Goal: Task Accomplishment & Management: Use online tool/utility

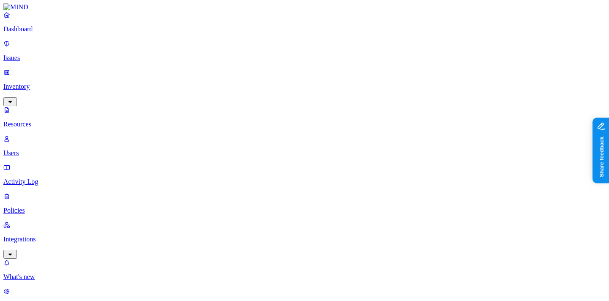
click at [35, 32] on link "Dashboard" at bounding box center [304, 22] width 602 height 22
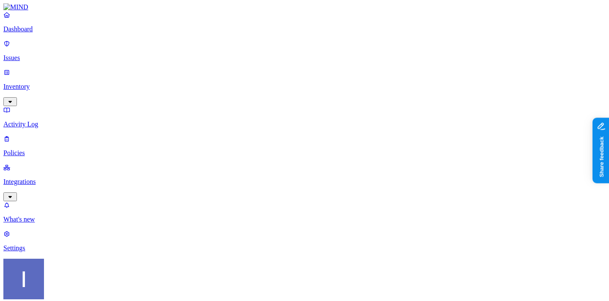
scroll to position [41, 0]
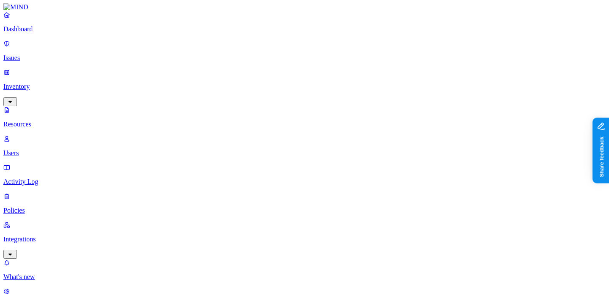
scroll to position [142, 0]
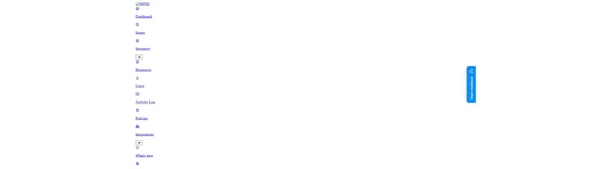
scroll to position [114, 0]
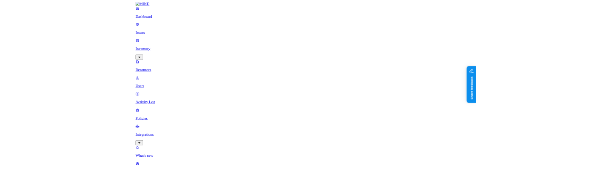
scroll to position [143, 0]
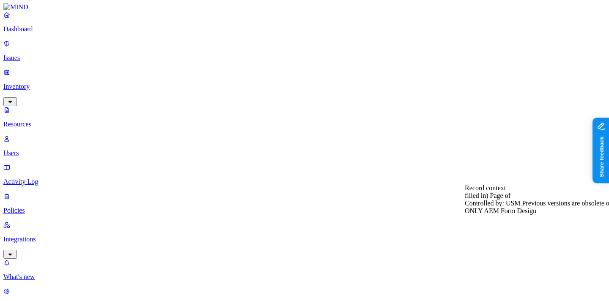
scroll to position [80, 0]
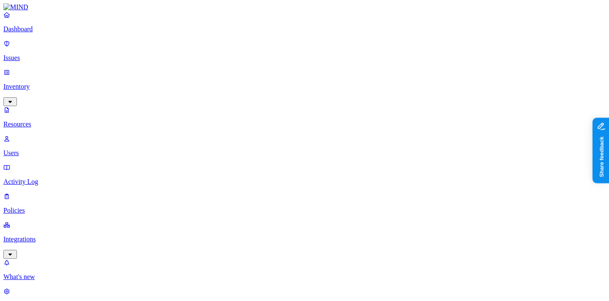
click at [40, 33] on link "Dashboard" at bounding box center [304, 22] width 602 height 22
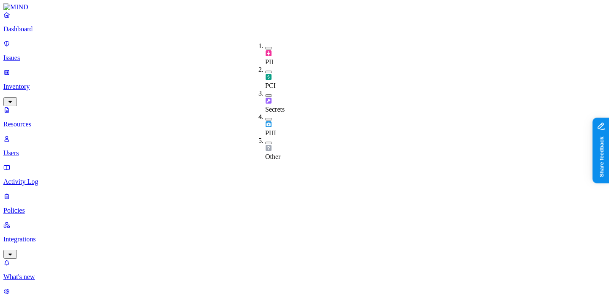
type button "on"
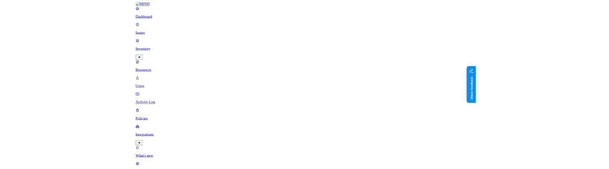
scroll to position [23, 0]
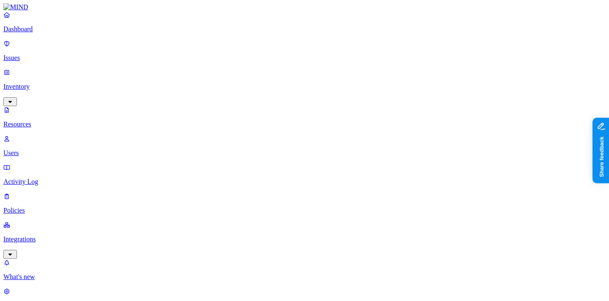
click at [273, 58] on span "PII" at bounding box center [269, 61] width 8 height 7
click at [276, 83] on span "PCI" at bounding box center [270, 86] width 11 height 7
click at [278, 107] on span "Secrets" at bounding box center [274, 110] width 19 height 7
click at [265, 115] on div "PHI" at bounding box center [265, 127] width 0 height 24
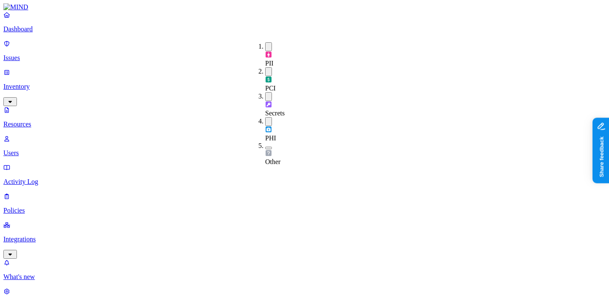
click at [279, 158] on span "Other" at bounding box center [272, 161] width 15 height 7
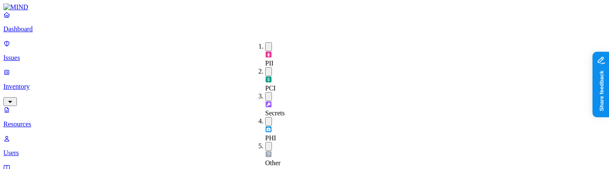
click at [277, 109] on span "Secrets" at bounding box center [274, 112] width 19 height 7
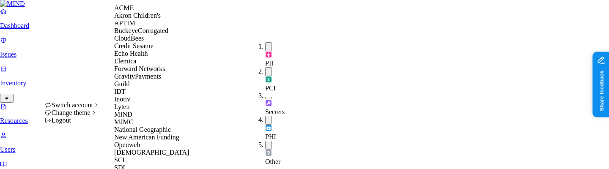
scroll to position [282, 0]
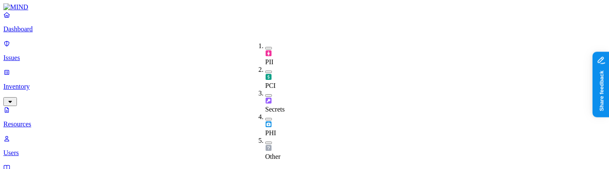
click at [265, 94] on button "button" at bounding box center [268, 95] width 7 height 3
type button "on"
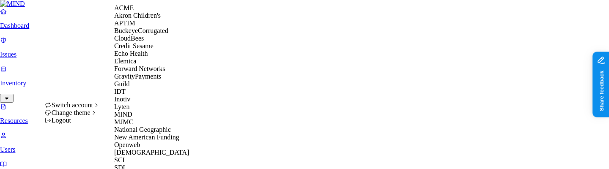
scroll to position [80, 0]
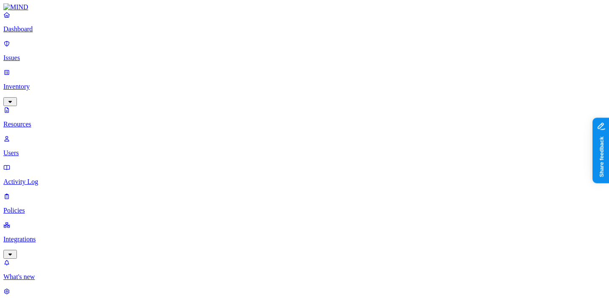
click at [55, 207] on p "Policies" at bounding box center [304, 211] width 602 height 8
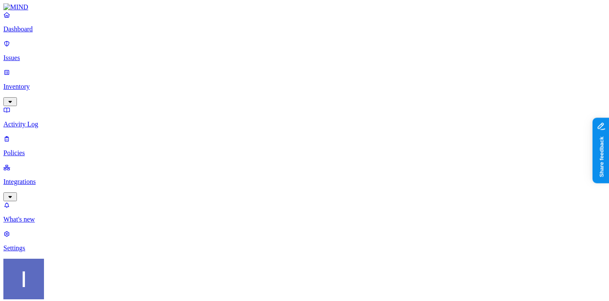
click at [54, 178] on p "Integrations" at bounding box center [304, 182] width 602 height 8
click at [52, 83] on p "Inventory" at bounding box center [304, 87] width 602 height 8
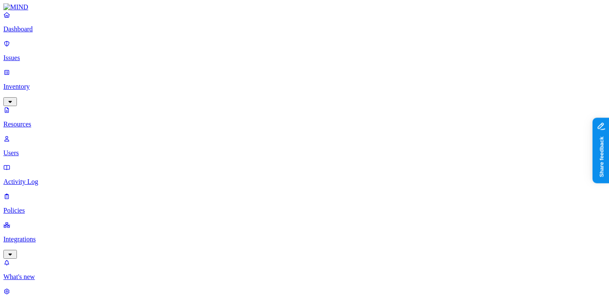
click at [59, 235] on p "Integrations" at bounding box center [304, 239] width 602 height 8
click at [59, 273] on p "Endpoints" at bounding box center [304, 277] width 602 height 8
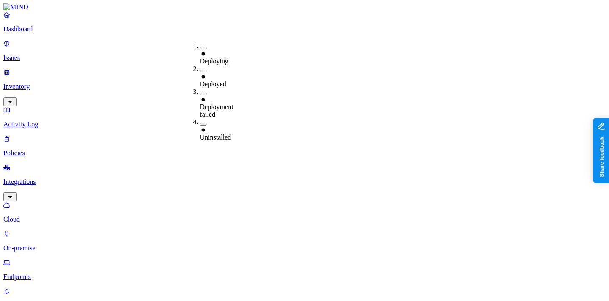
click at [220, 80] on span "Deployed" at bounding box center [213, 83] width 26 height 7
click at [220, 82] on span "Deployed" at bounding box center [213, 85] width 26 height 7
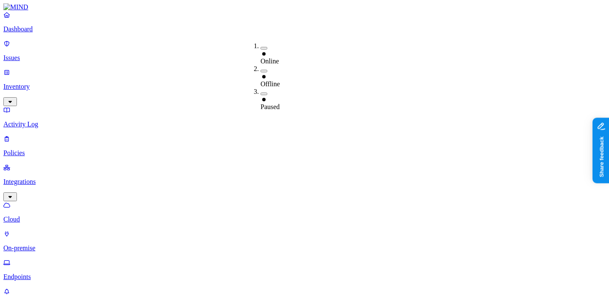
drag, startPoint x: 286, startPoint y: 45, endPoint x: 292, endPoint y: 41, distance: 7.0
click at [260, 45] on div "Online" at bounding box center [260, 53] width 0 height 23
click at [260, 49] on div "Online" at bounding box center [260, 54] width 0 height 24
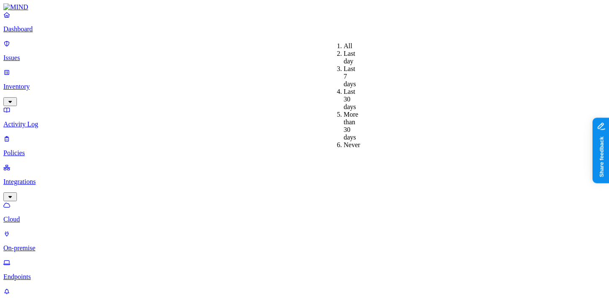
click at [344, 90] on div "Last 30 days" at bounding box center [344, 99] width 0 height 23
click at [344, 46] on div "All" at bounding box center [344, 46] width 0 height 8
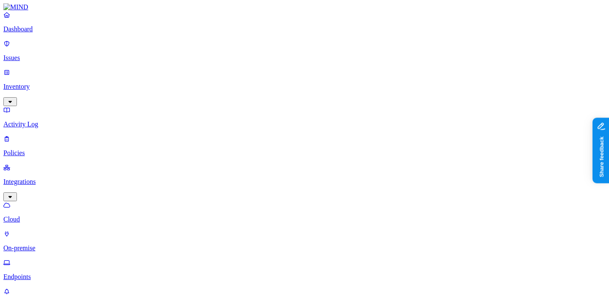
click at [66, 83] on p "Inventory" at bounding box center [304, 87] width 602 height 8
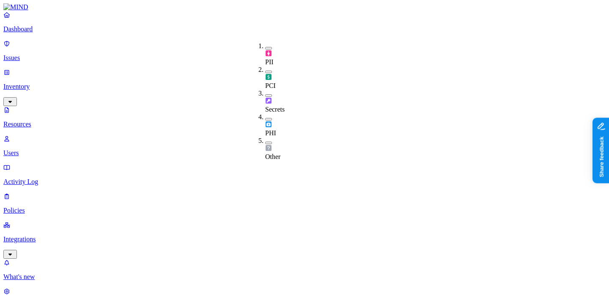
scroll to position [4, 0]
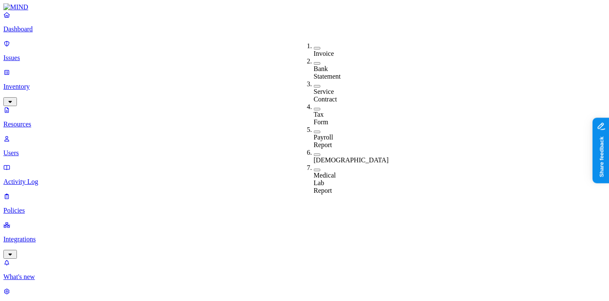
scroll to position [0, 0]
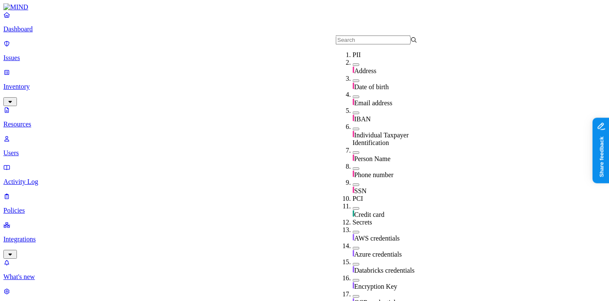
scroll to position [67, 0]
click at [363, 187] on span "SSN" at bounding box center [360, 190] width 12 height 7
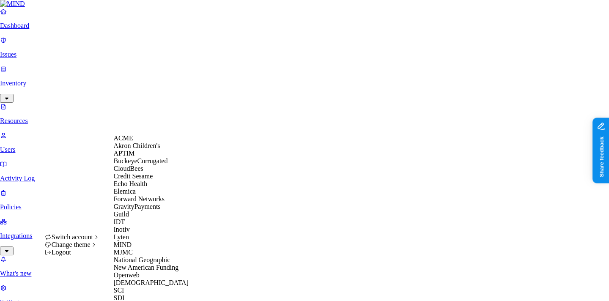
scroll to position [4, 0]
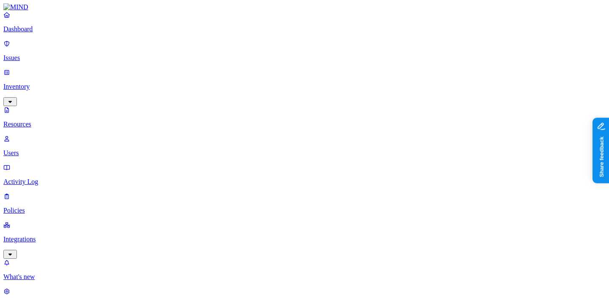
scroll to position [300, 0]
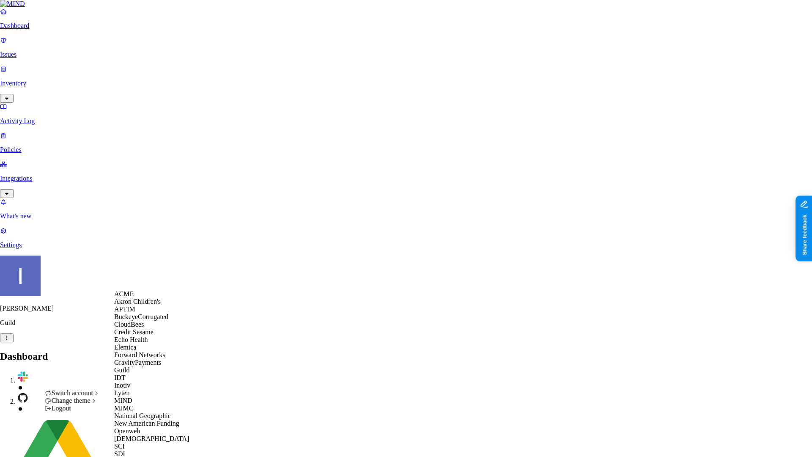
click at [130, 169] on span "ACME" at bounding box center [123, 293] width 19 height 7
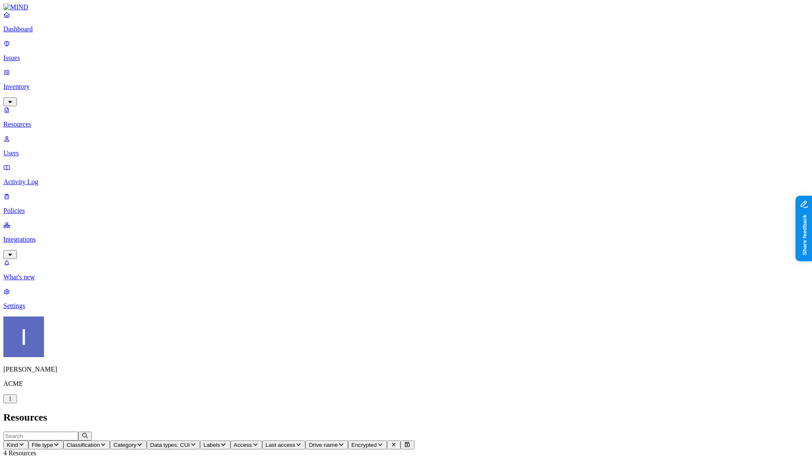
click at [52, 33] on p "Dashboard" at bounding box center [405, 29] width 805 height 8
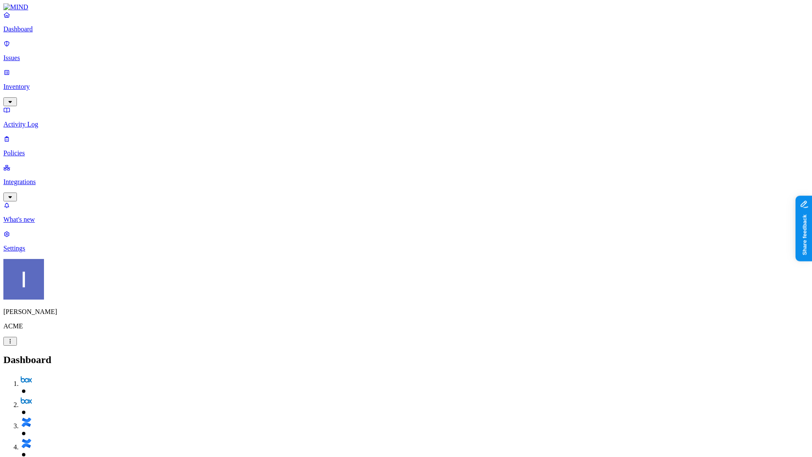
click at [71, 178] on p "Integrations" at bounding box center [405, 182] width 805 height 8
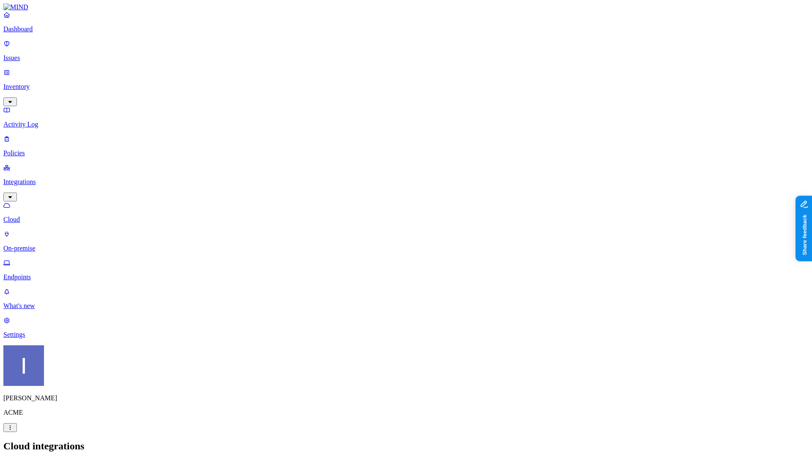
click at [33, 244] on p "On-premise" at bounding box center [405, 248] width 805 height 8
click at [55, 216] on p "Cloud" at bounding box center [405, 220] width 805 height 8
click at [68, 33] on p "Dashboard" at bounding box center [405, 29] width 805 height 8
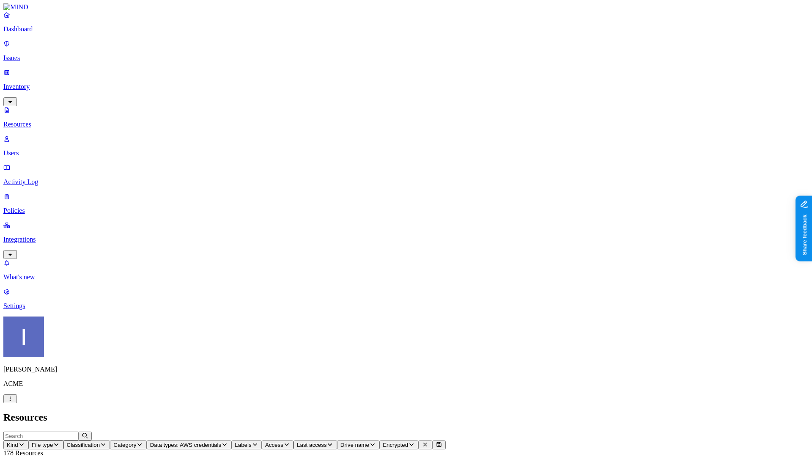
click at [283, 409] on span "Access" at bounding box center [274, 444] width 18 height 6
click at [467, 164] on div "Public" at bounding box center [467, 175] width 0 height 23
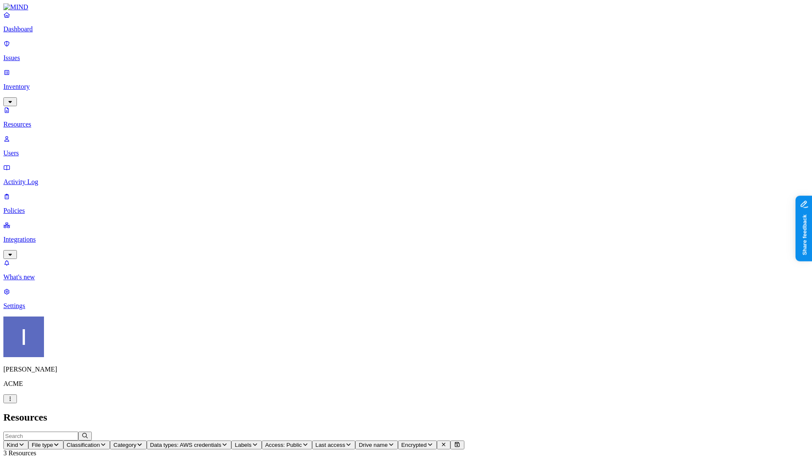
click at [30, 33] on p "Dashboard" at bounding box center [405, 29] width 805 height 8
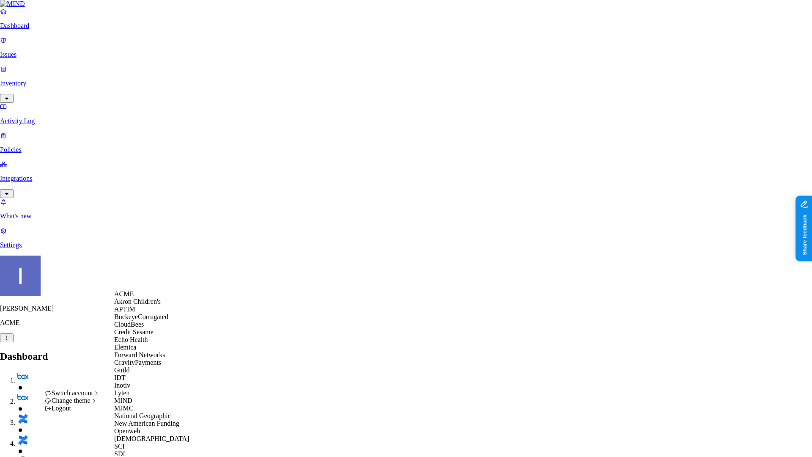
scroll to position [172, 0]
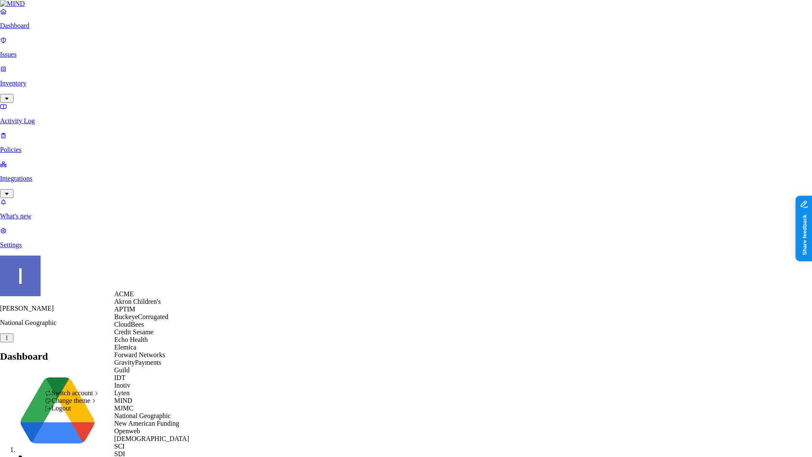
click at [143, 298] on div "ACME" at bounding box center [155, 294] width 82 height 8
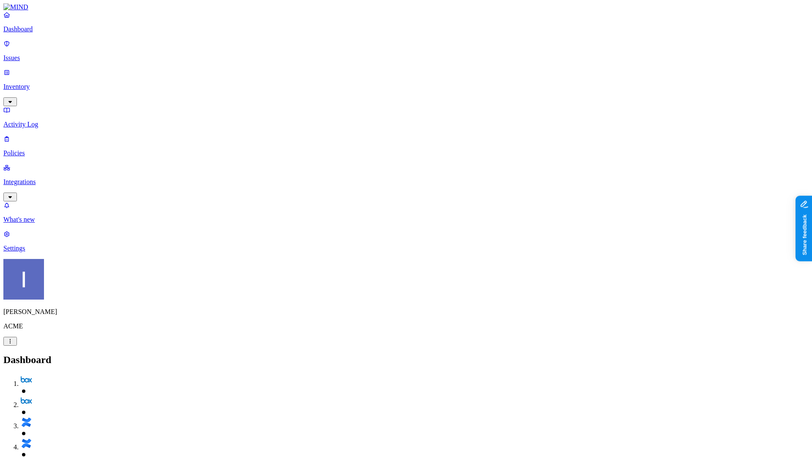
scroll to position [18, 0]
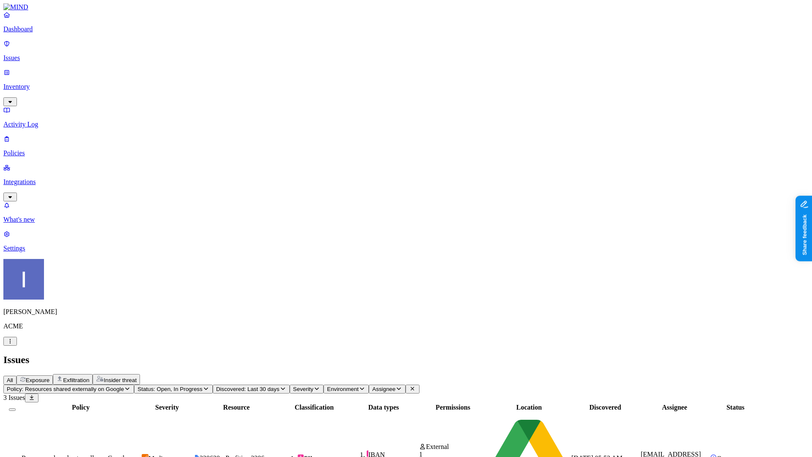
click at [124, 386] on span "Policy: Resources shared externally on Google" at bounding box center [65, 389] width 117 height 6
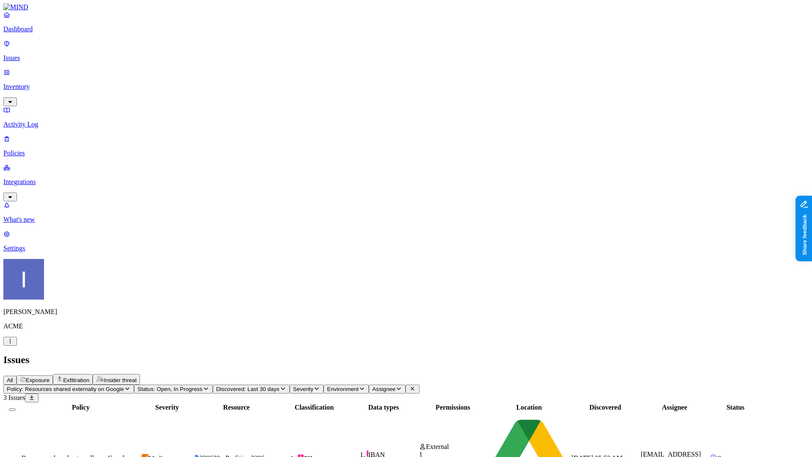
click at [128, 454] on span "Resources shared externally on Google" at bounding box center [75, 457] width 106 height 7
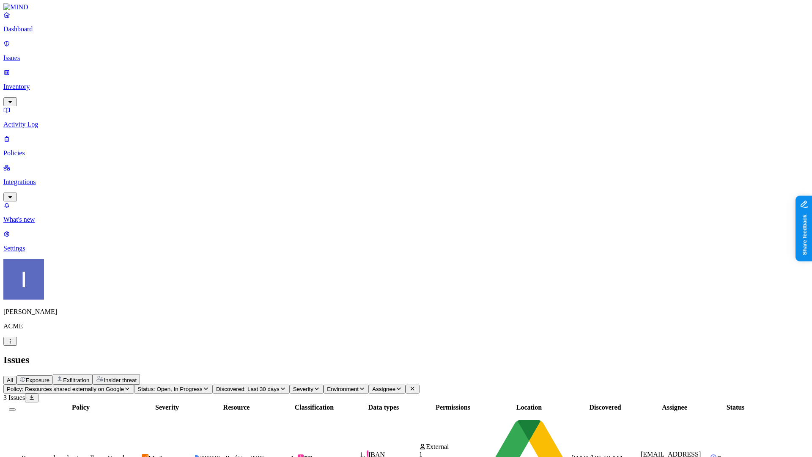
scroll to position [119, 0]
click at [53, 33] on p "Dashboard" at bounding box center [405, 29] width 805 height 8
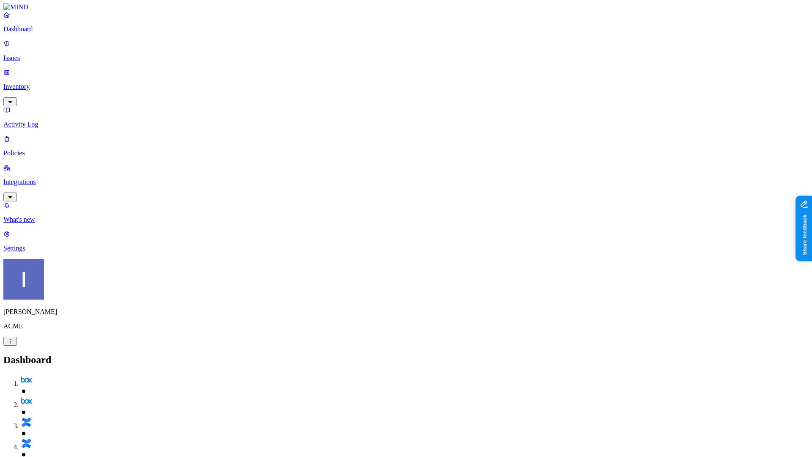
click at [26, 54] on p "Issues" at bounding box center [405, 58] width 805 height 8
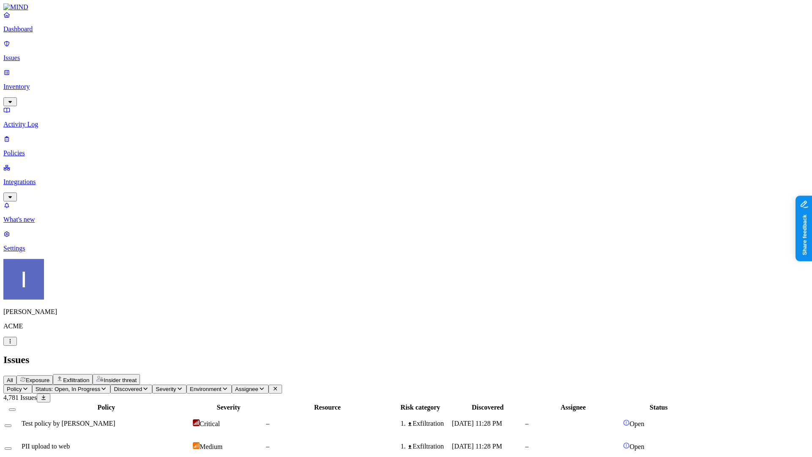
click at [49, 377] on span "Exposure" at bounding box center [38, 380] width 24 height 6
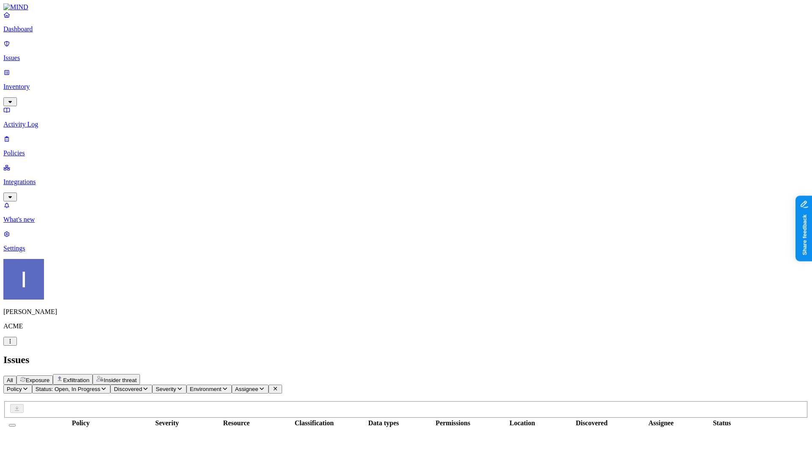
click at [93, 374] on button "Exfiltration" at bounding box center [73, 379] width 40 height 11
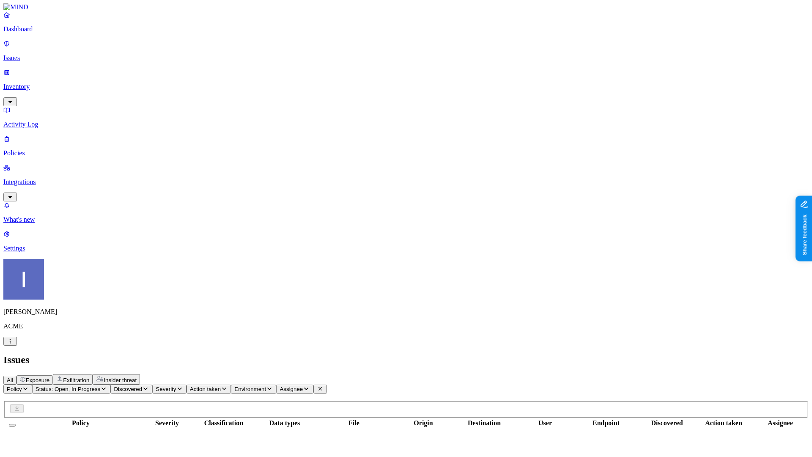
click at [137, 377] on span "Insider threat" at bounding box center [120, 380] width 33 height 6
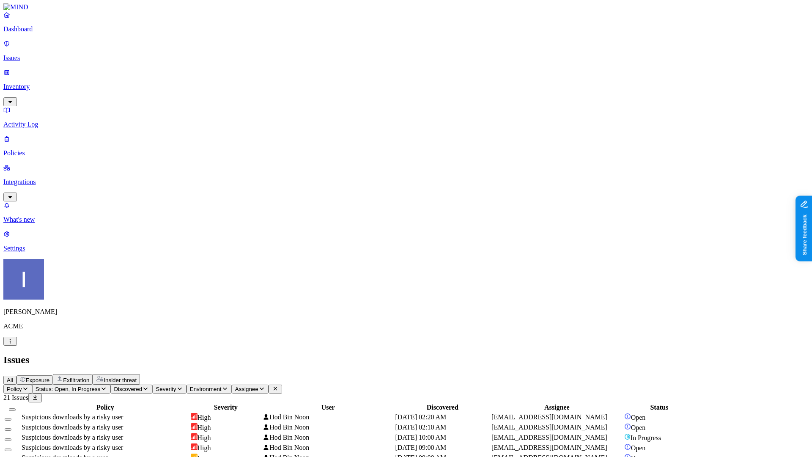
click at [12, 32] on link "Dashboard" at bounding box center [405, 22] width 805 height 22
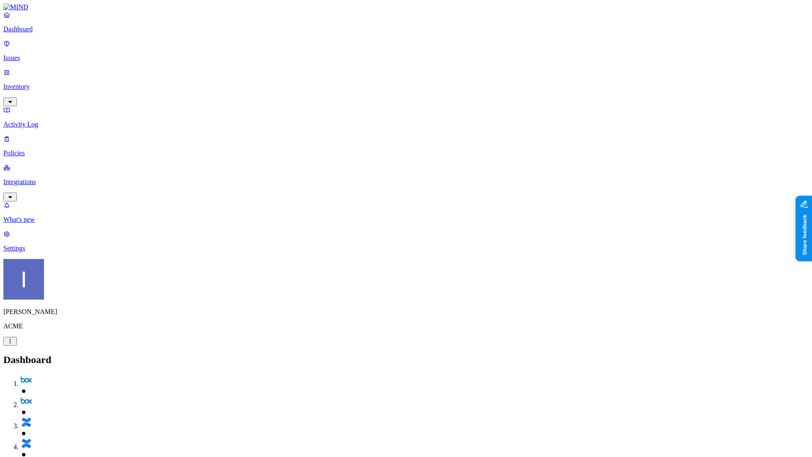
click at [38, 135] on link "Policies" at bounding box center [405, 146] width 805 height 22
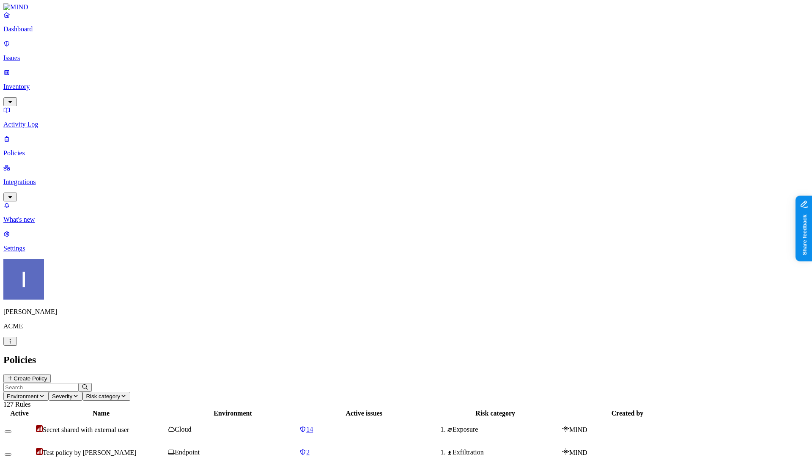
click at [51, 374] on button "Create Policy" at bounding box center [26, 378] width 47 height 9
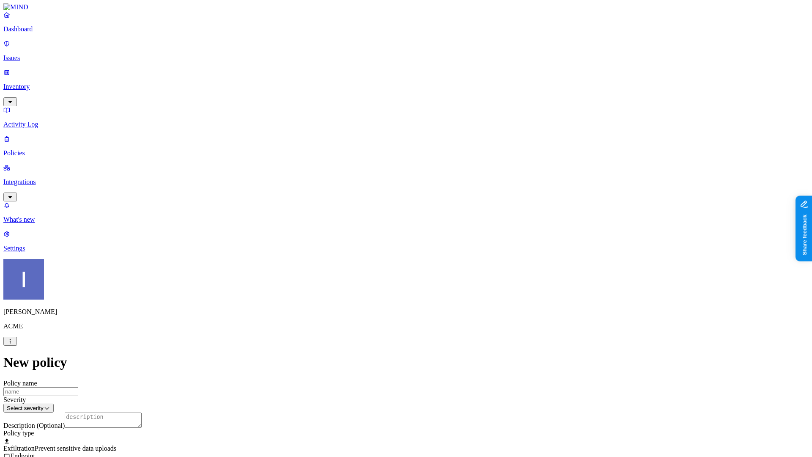
scroll to position [46, 0]
click at [412, 429] on div "Policy type Exfiltration Prevent sensitive data uploads Endpoint Exposure Detec…" at bounding box center [405, 455] width 805 height 53
click at [35, 444] on span "Exfiltration" at bounding box center [18, 447] width 31 height 7
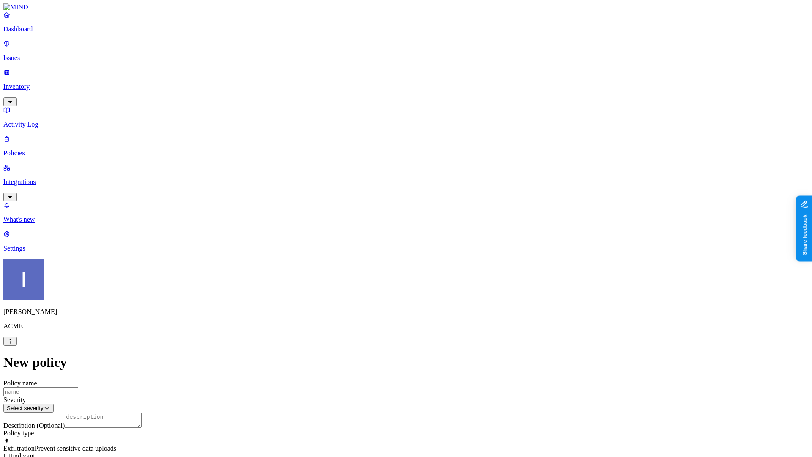
click at [435, 444] on div "Exfiltration Prevent sensitive data uploads Endpoint" at bounding box center [405, 451] width 805 height 15
click at [368, 336] on label "Classification" at bounding box center [364, 333] width 37 height 7
click at [400, 391] on div "PCI" at bounding box center [387, 387] width 82 height 24
click at [364, 385] on div "PII" at bounding box center [387, 373] width 82 height 24
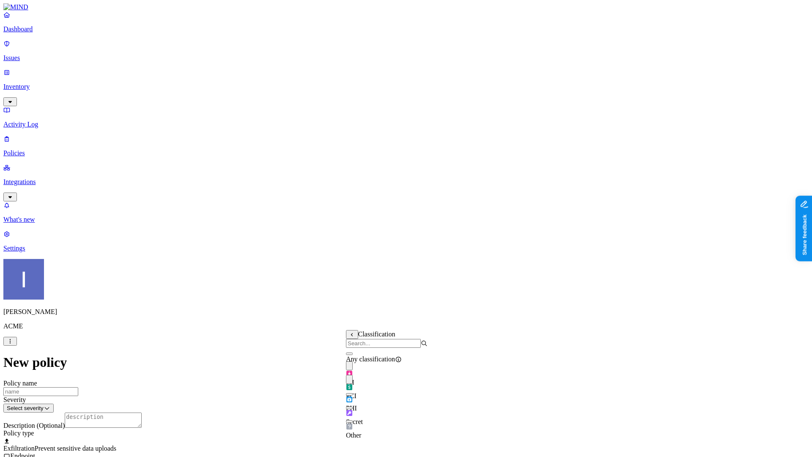
click at [370, 395] on div "PCI" at bounding box center [387, 391] width 82 height 16
click at [351, 391] on div "PCI" at bounding box center [387, 387] width 82 height 24
click at [351, 391] on div "PCI" at bounding box center [387, 387] width 82 height 25
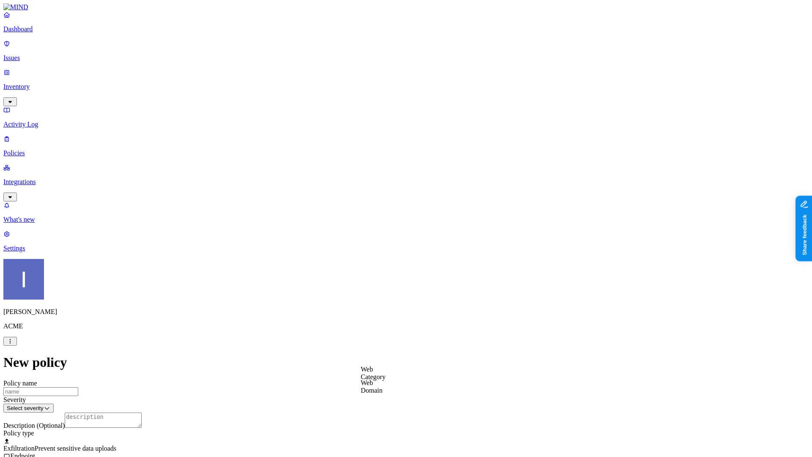
click at [383, 390] on label "Web Domain" at bounding box center [372, 386] width 22 height 15
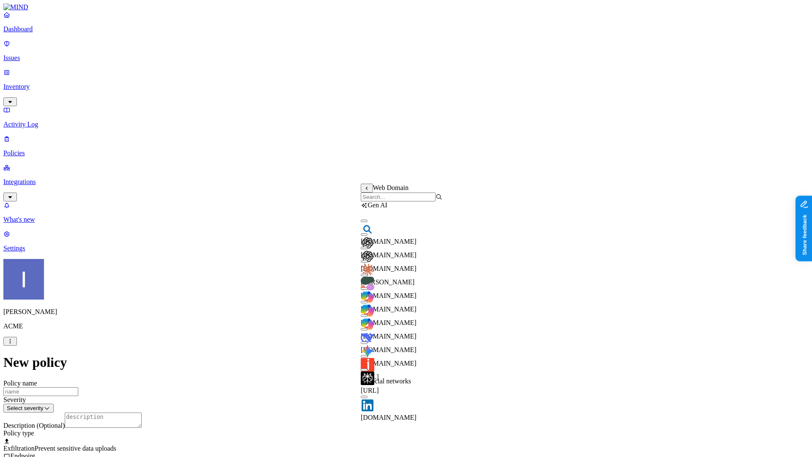
click at [396, 201] on input "search" at bounding box center [398, 196] width 75 height 9
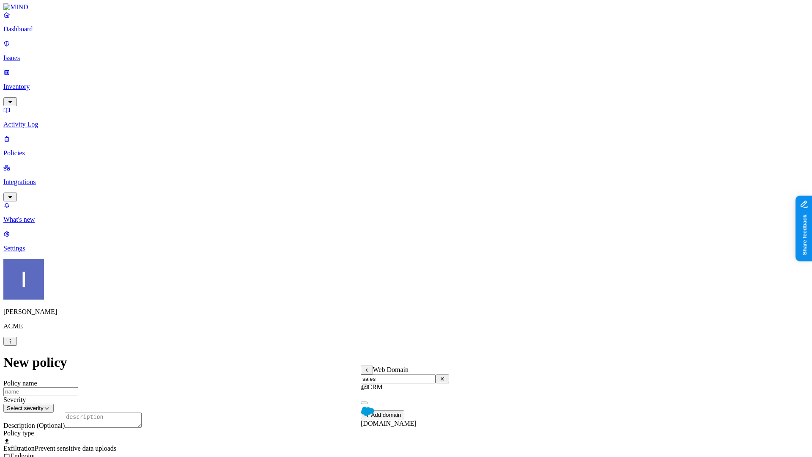
type input "sales"
click at [399, 410] on div "CRM salesforce.com" at bounding box center [405, 396] width 88 height 27
click at [374, 415] on img at bounding box center [368, 411] width 14 height 14
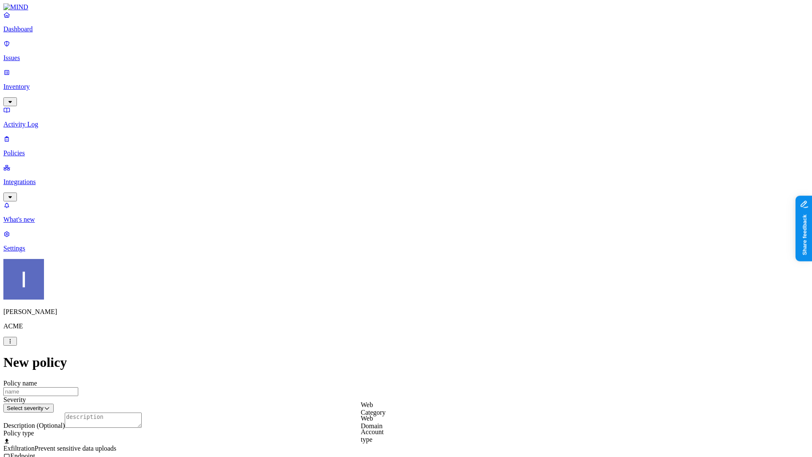
click at [383, 422] on label "Web Domain" at bounding box center [372, 421] width 22 height 15
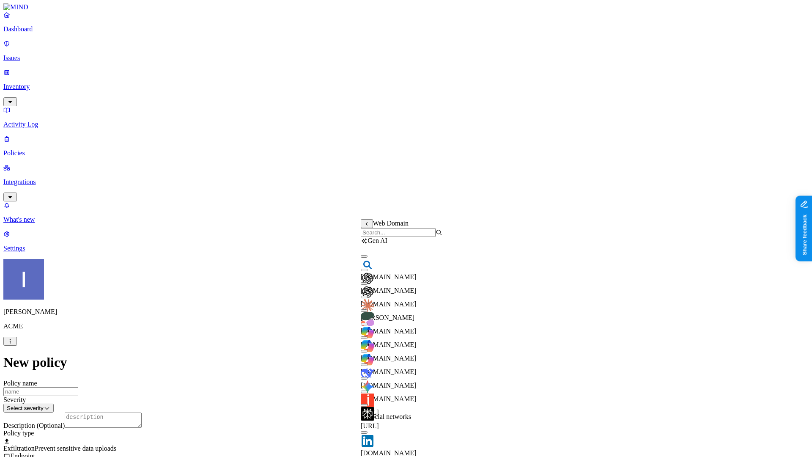
click at [413, 237] on input "search" at bounding box center [398, 232] width 75 height 9
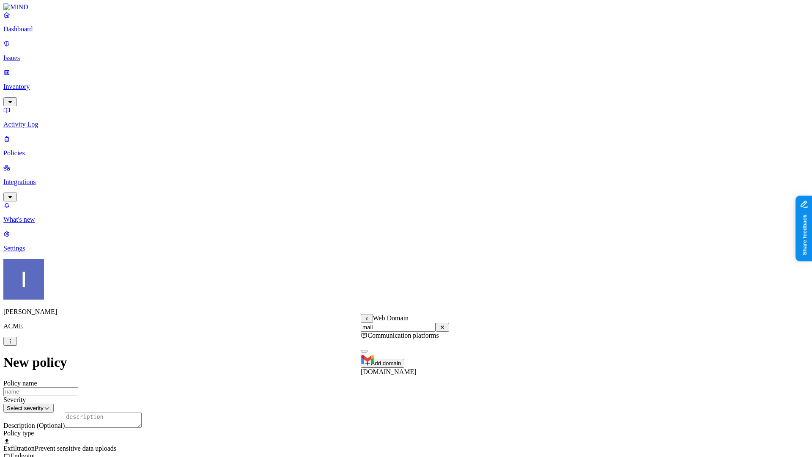
type input "mail"
click at [401, 355] on div "Communication platforms mail.google.com" at bounding box center [405, 344] width 88 height 27
click at [387, 368] on span "mail.google.com" at bounding box center [389, 371] width 56 height 7
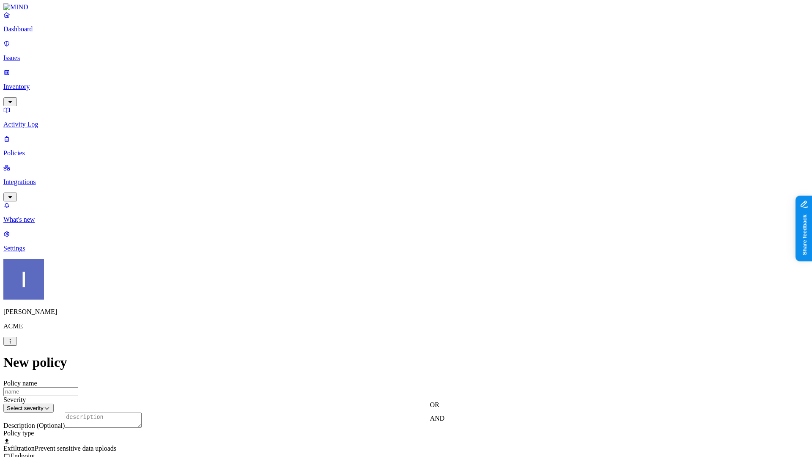
click at [445, 421] on label "AND" at bounding box center [437, 417] width 15 height 7
click at [453, 379] on label "Account type" at bounding box center [441, 371] width 23 height 15
click at [462, 417] on label "Unmanaged" at bounding box center [446, 413] width 33 height 7
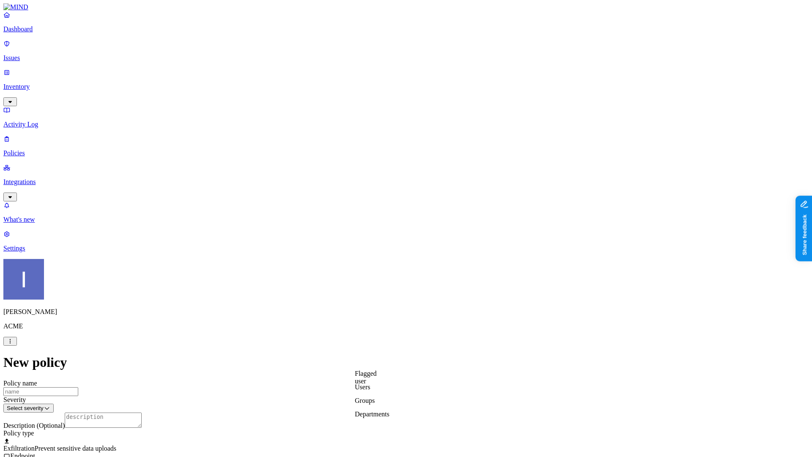
click at [375, 404] on label "Groups" at bounding box center [365, 400] width 20 height 7
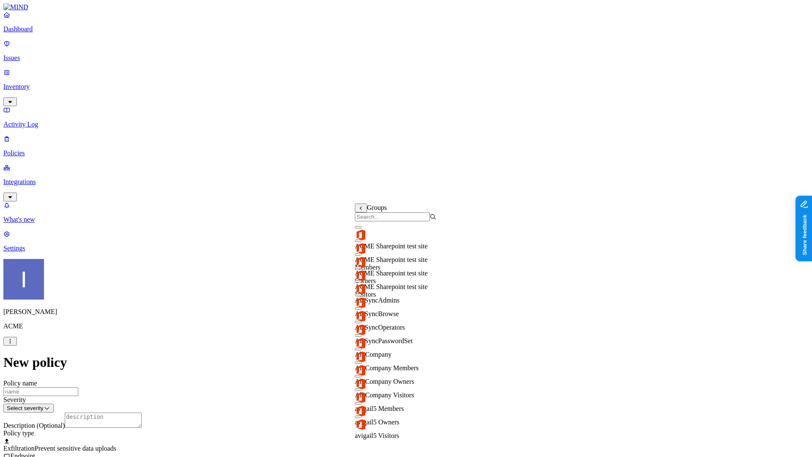
click at [407, 220] on input "search" at bounding box center [392, 216] width 75 height 9
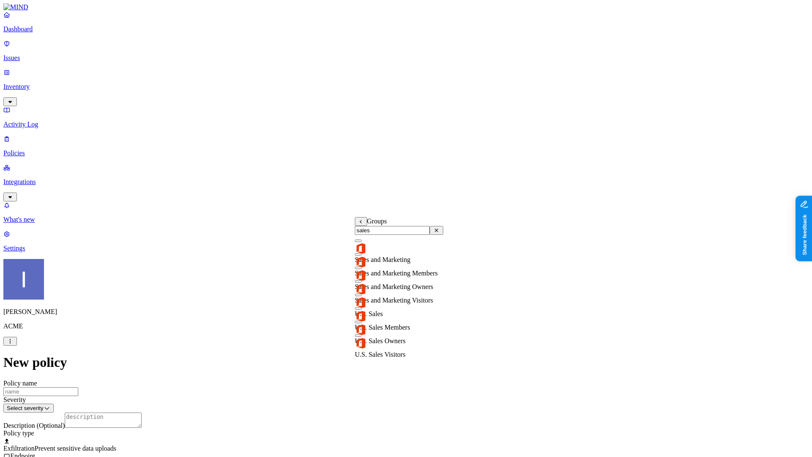
type input "sales"
click at [383, 310] on span "U.S. Sales" at bounding box center [369, 313] width 28 height 7
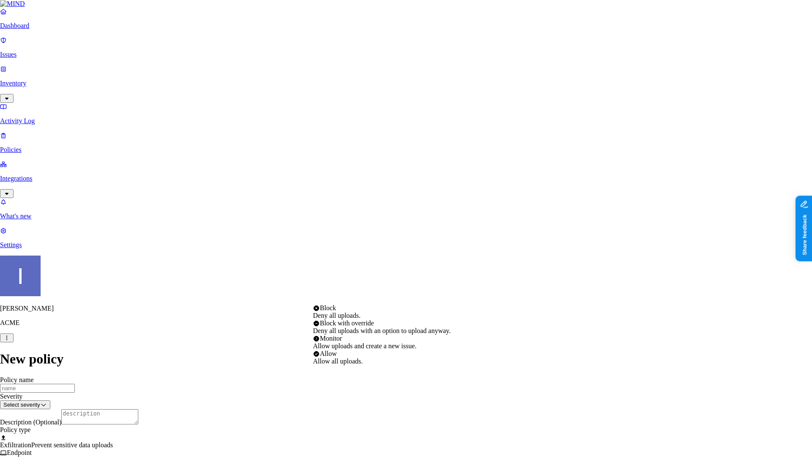
select select "3"
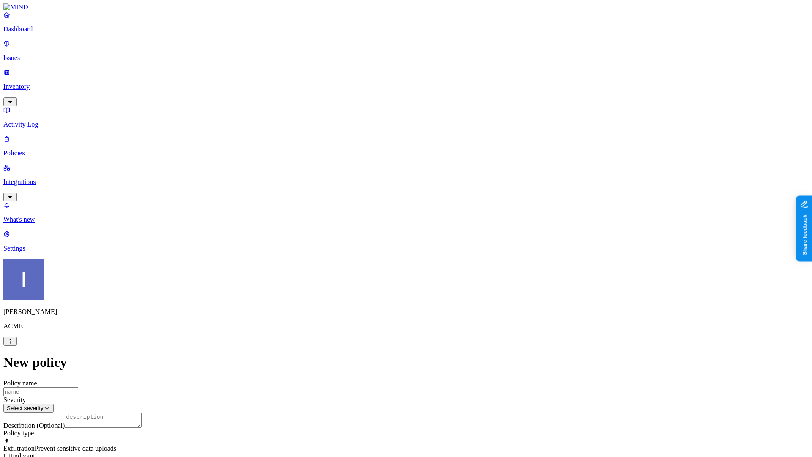
scroll to position [274, 0]
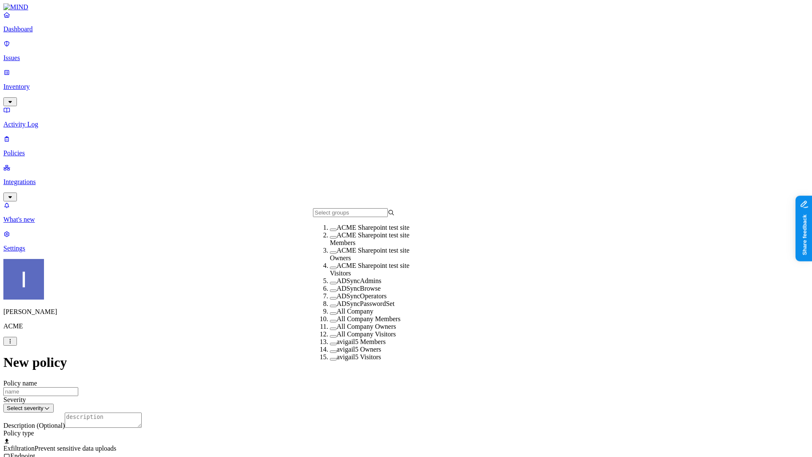
click at [384, 292] on div "ADSyncBrowse" at bounding box center [371, 288] width 82 height 8
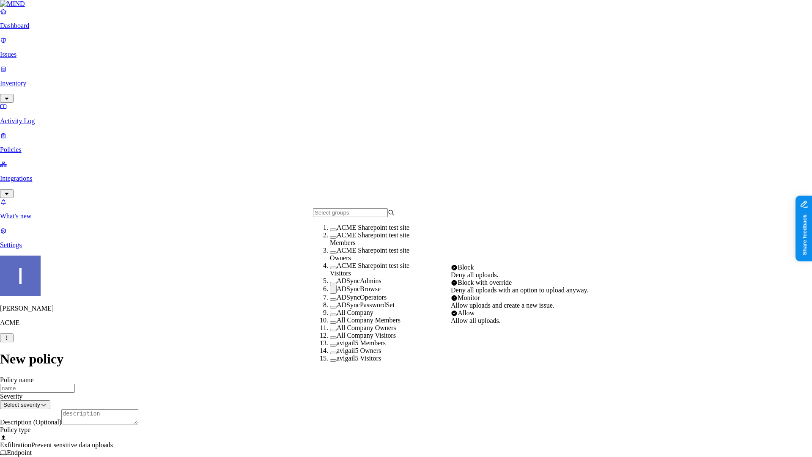
select select "1"
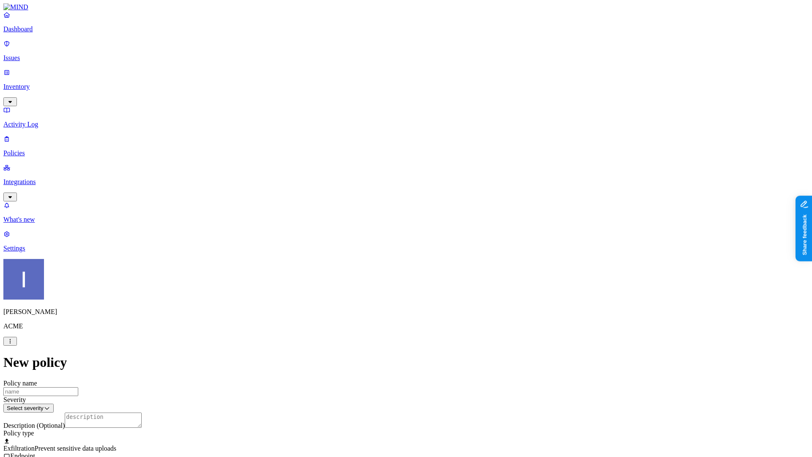
click at [61, 68] on link "Inventory" at bounding box center [405, 86] width 805 height 36
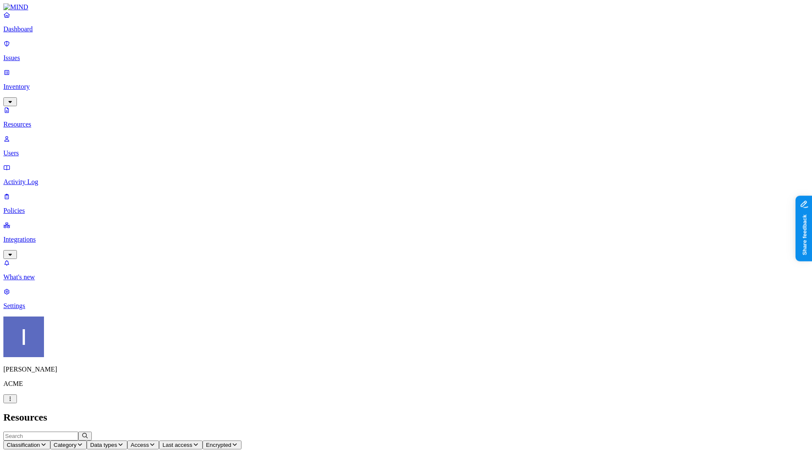
click at [68, 207] on p "Policies" at bounding box center [405, 211] width 805 height 8
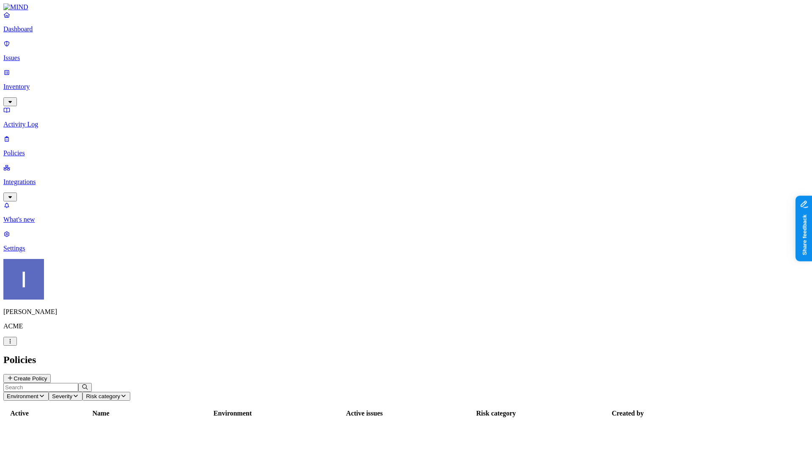
click at [78, 383] on input "text" at bounding box center [40, 387] width 75 height 9
type input "valid"
click at [429, 425] on div "16" at bounding box center [364, 429] width 130 height 8
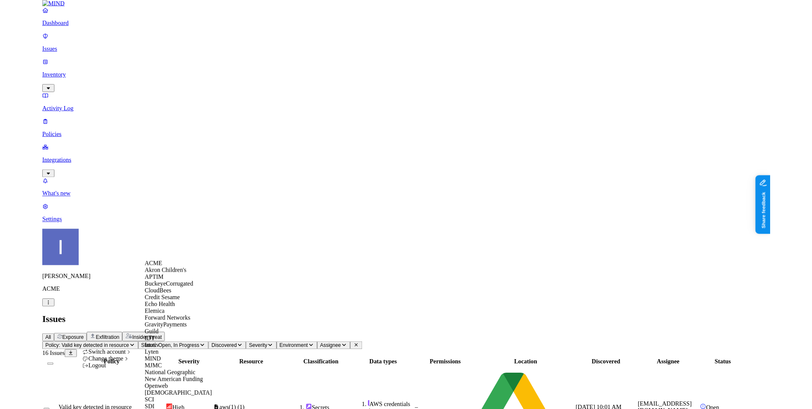
scroll to position [282, 0]
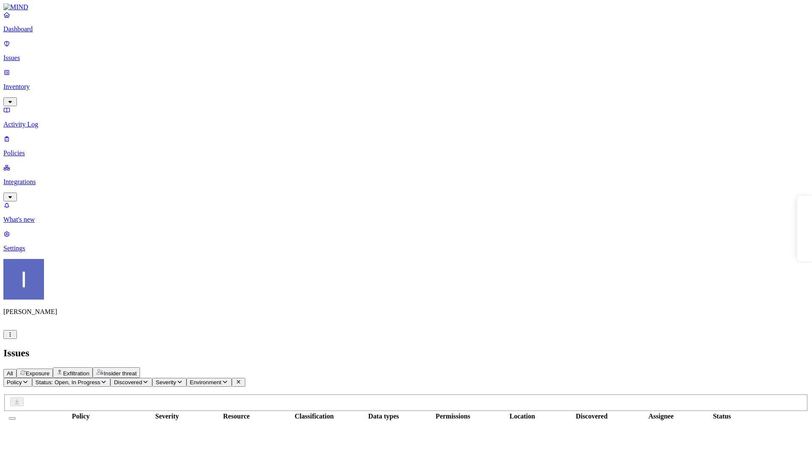
click at [54, 32] on link "Dashboard" at bounding box center [405, 22] width 805 height 22
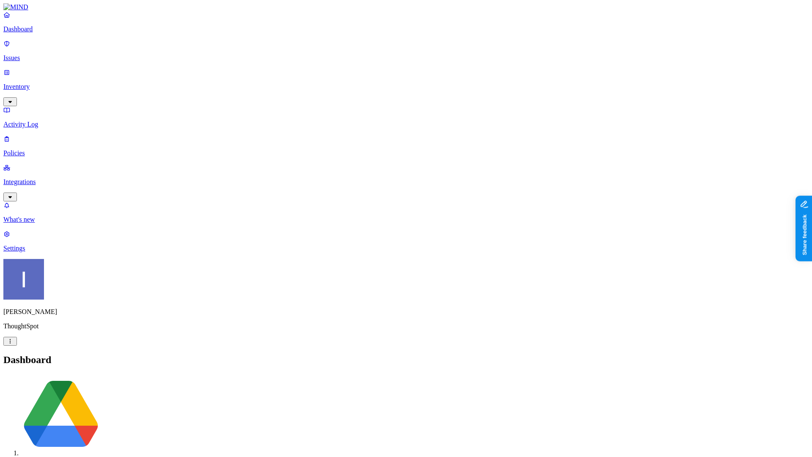
click at [28, 178] on p "Integrations" at bounding box center [405, 182] width 805 height 8
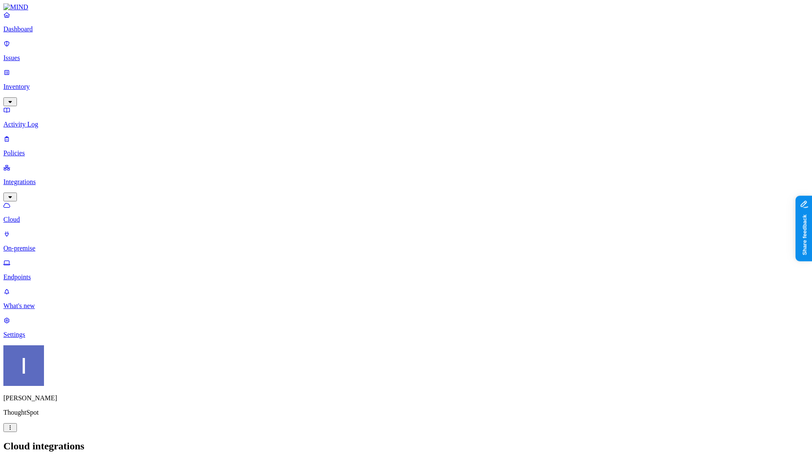
click at [44, 273] on p "Endpoints" at bounding box center [405, 277] width 805 height 8
click at [43, 244] on p "On-premise" at bounding box center [405, 248] width 805 height 8
click at [49, 273] on p "Endpoints" at bounding box center [405, 277] width 805 height 8
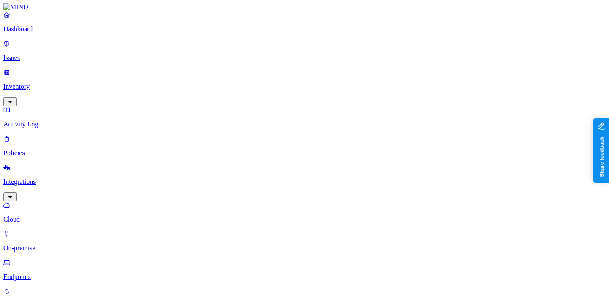
click at [43, 149] on p "Policies" at bounding box center [304, 153] width 602 height 8
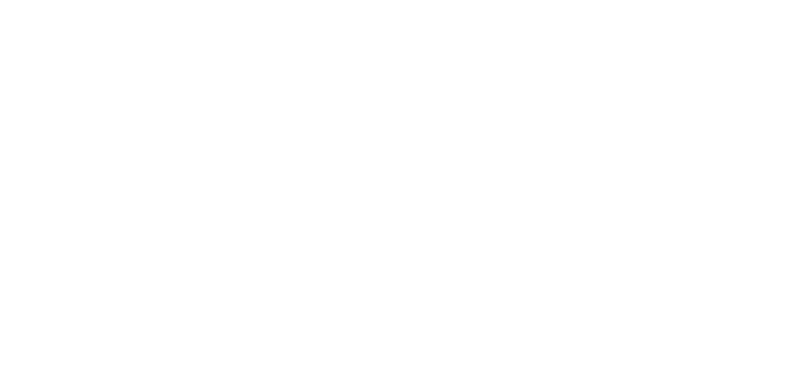
scroll to position [233, 0]
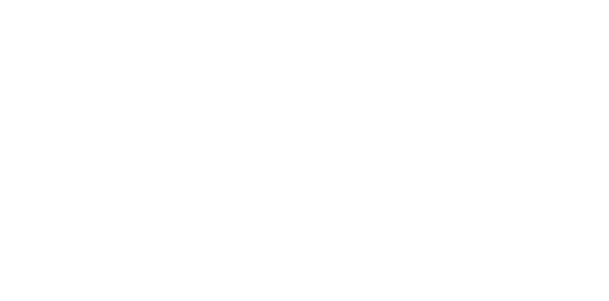
click at [284, 186] on label "Web Category" at bounding box center [271, 185] width 25 height 15
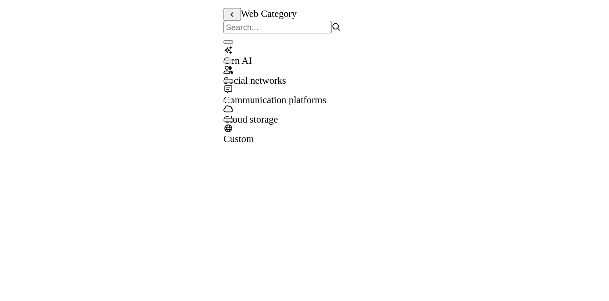
click at [265, 70] on button at bounding box center [265, 70] width 12 height 9
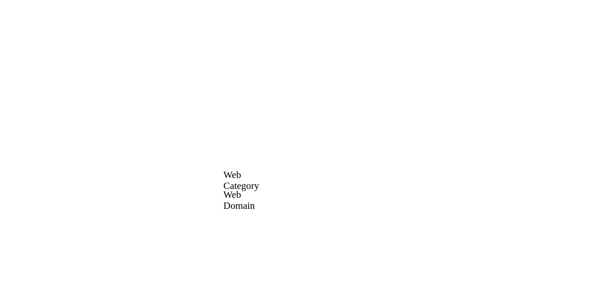
click at [281, 202] on label "Web Domain" at bounding box center [270, 198] width 22 height 15
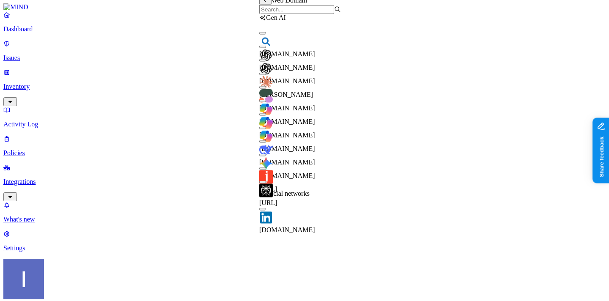
click at [294, 8] on div "Web Domain" at bounding box center [300, 5] width 82 height 18
click at [294, 13] on input "search" at bounding box center [296, 9] width 75 height 9
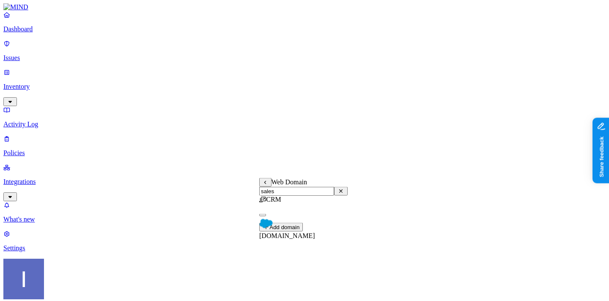
type input "sales"
click at [302, 231] on div "salesforce.com" at bounding box center [303, 224] width 88 height 30
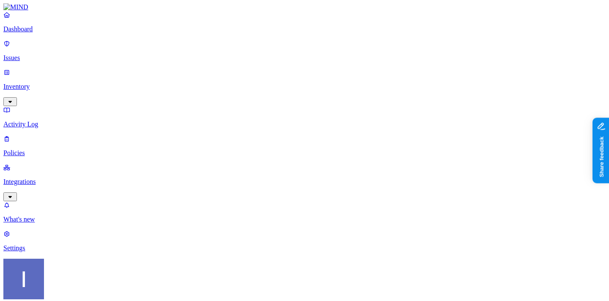
click at [284, 226] on label "Web Category" at bounding box center [271, 220] width 25 height 15
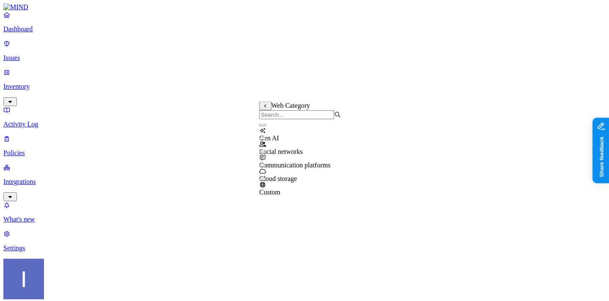
click at [267, 110] on button at bounding box center [265, 105] width 12 height 9
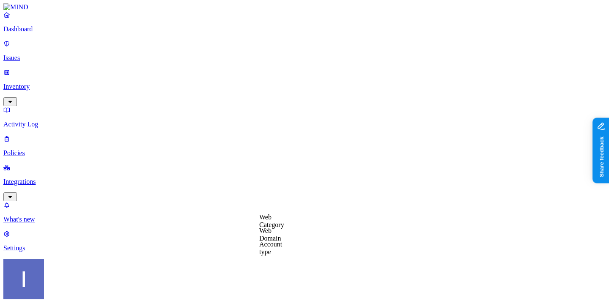
click at [281, 237] on label "Web Domain" at bounding box center [270, 234] width 22 height 15
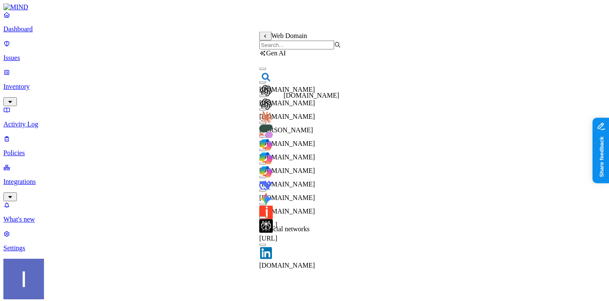
click at [308, 113] on span "chatgpt.com" at bounding box center [287, 116] width 56 height 7
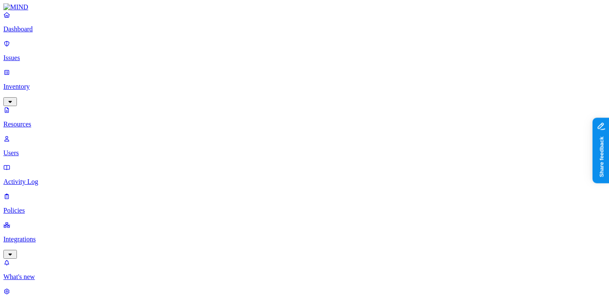
scroll to position [300, 0]
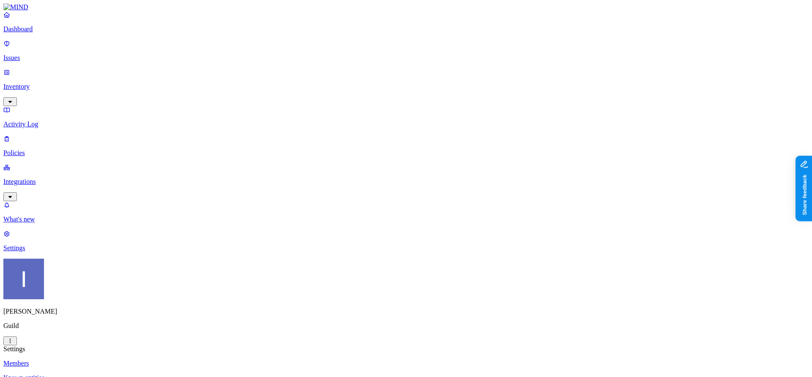
click at [76, 164] on link "Integrations" at bounding box center [405, 182] width 805 height 36
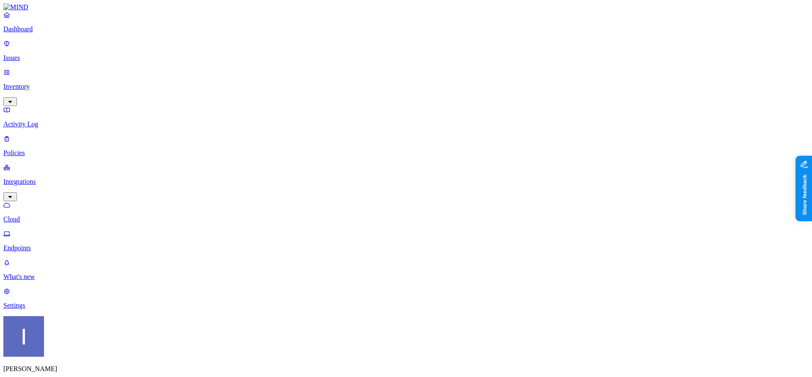
click at [74, 230] on link "Endpoints" at bounding box center [405, 241] width 805 height 22
click at [50, 45] on div "Dashboard Issues Inventory Activity Log Policies Integrations Cloud Endpoints" at bounding box center [405, 131] width 805 height 241
click at [52, 33] on p "Dashboard" at bounding box center [405, 29] width 805 height 8
